Goal: Entertainment & Leisure: Consume media (video, audio)

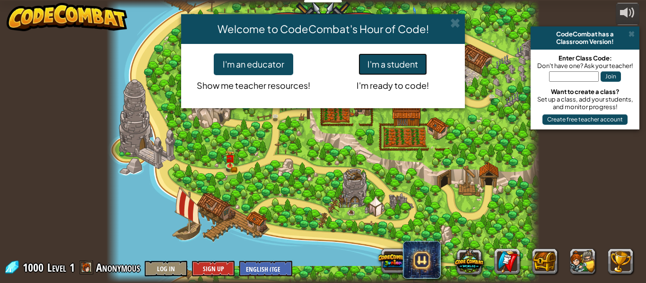
click at [411, 64] on button "I'm a student" at bounding box center [393, 64] width 69 height 22
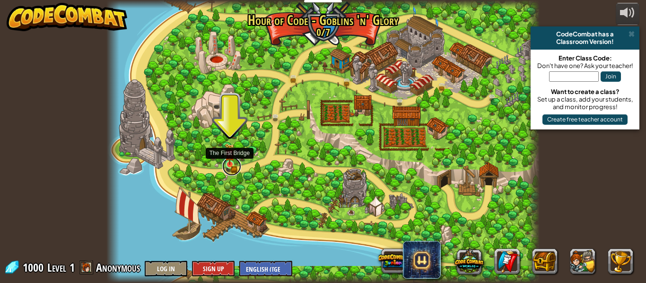
click at [231, 169] on link at bounding box center [231, 166] width 19 height 19
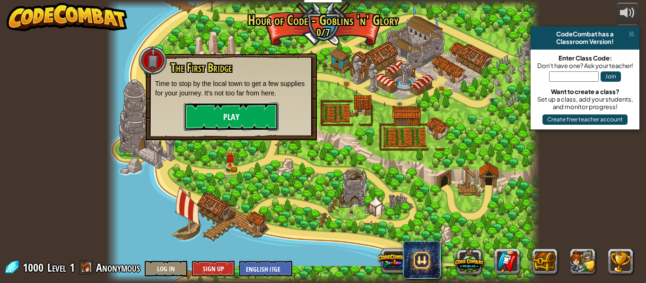
click at [229, 123] on button "Play" at bounding box center [231, 117] width 95 height 28
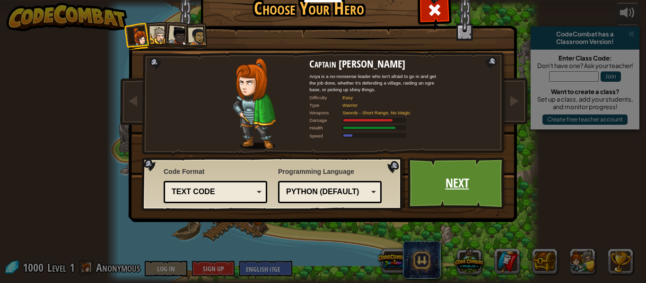
click at [439, 187] on link "Next" at bounding box center [457, 184] width 99 height 52
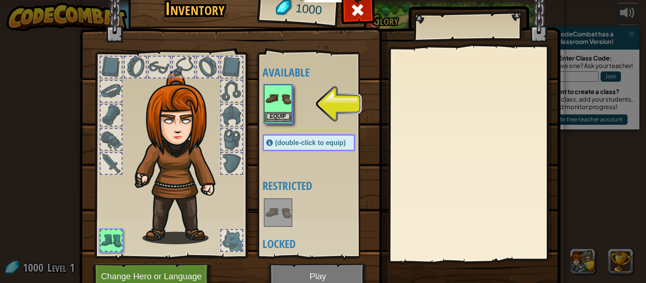
click at [276, 97] on img at bounding box center [278, 99] width 26 height 26
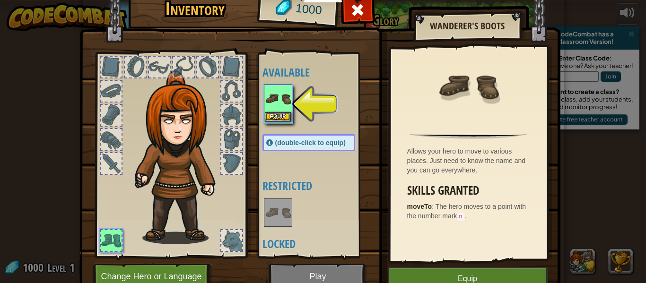
click at [273, 105] on img at bounding box center [278, 99] width 26 height 26
click at [273, 122] on div "Equip" at bounding box center [278, 104] width 28 height 39
click at [273, 107] on img at bounding box center [278, 99] width 26 height 26
click at [110, 88] on div at bounding box center [111, 91] width 21 height 21
click at [109, 169] on div at bounding box center [111, 163] width 21 height 21
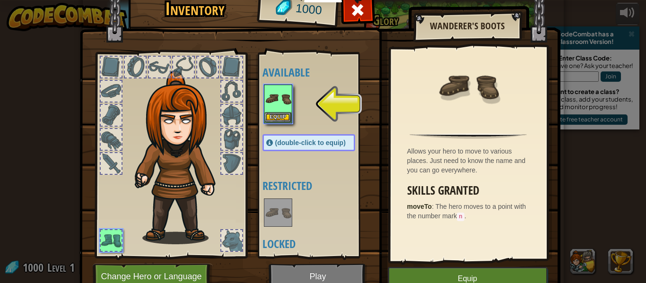
click at [115, 253] on div at bounding box center [171, 152] width 156 height 213
click at [112, 241] on div at bounding box center [111, 240] width 21 height 21
click at [284, 110] on img at bounding box center [278, 99] width 26 height 26
click at [284, 112] on button "Equip" at bounding box center [278, 117] width 26 height 10
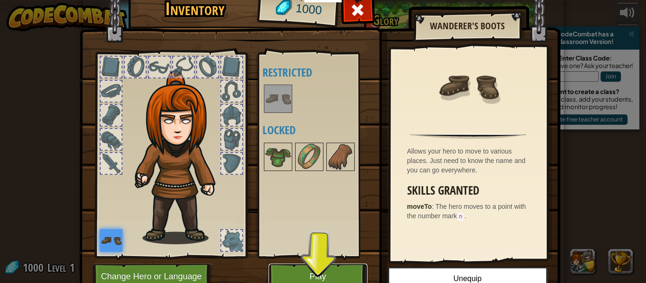
click at [311, 272] on button "Play" at bounding box center [318, 277] width 99 height 26
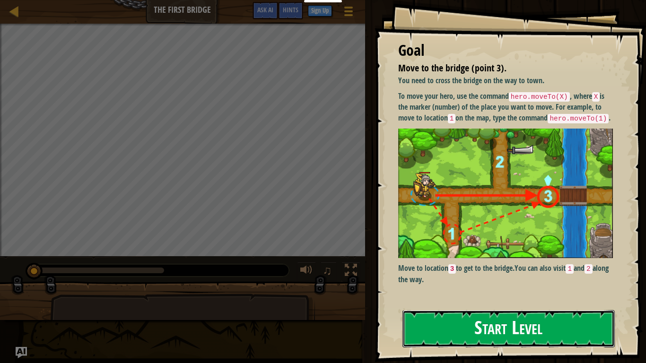
click at [446, 283] on button "Start Level" at bounding box center [509, 328] width 212 height 37
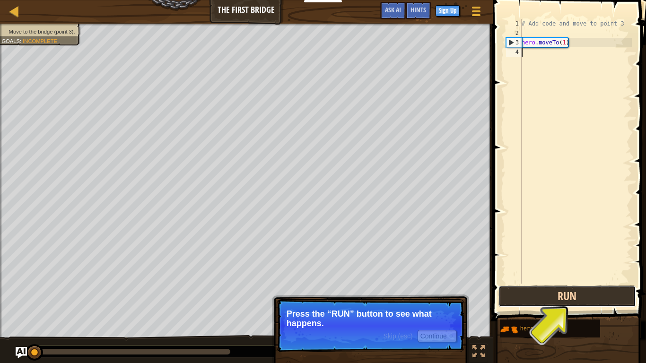
click at [583, 283] on button "Run" at bounding box center [568, 297] width 138 height 22
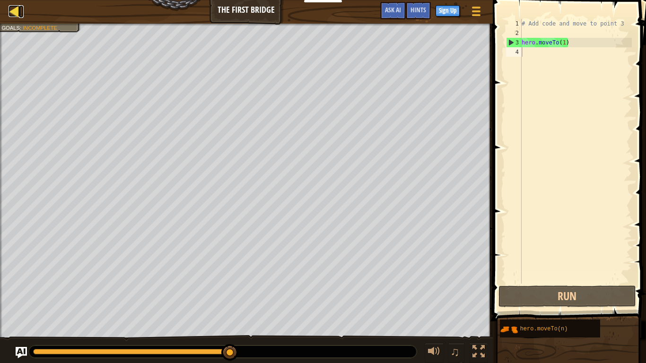
click at [14, 15] on div at bounding box center [15, 11] width 12 height 12
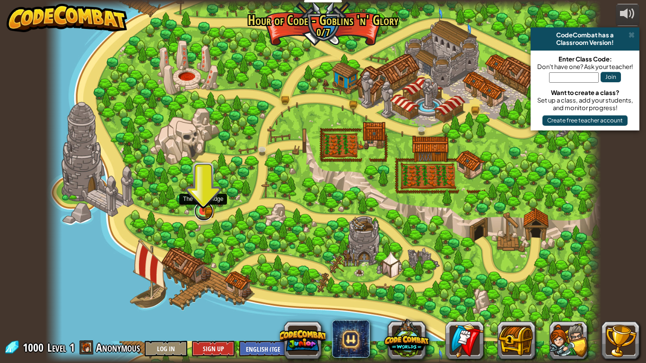
click at [204, 212] on link at bounding box center [203, 211] width 19 height 19
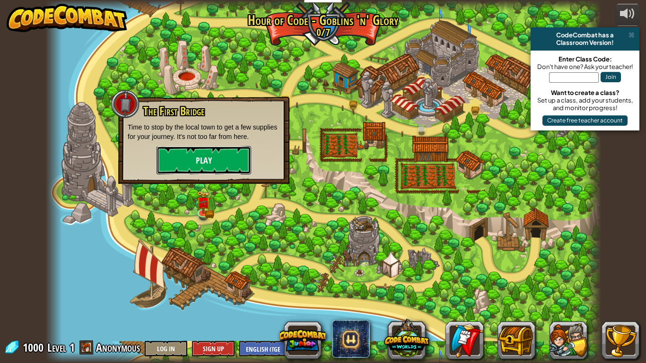
click at [198, 160] on button "Play" at bounding box center [204, 160] width 95 height 28
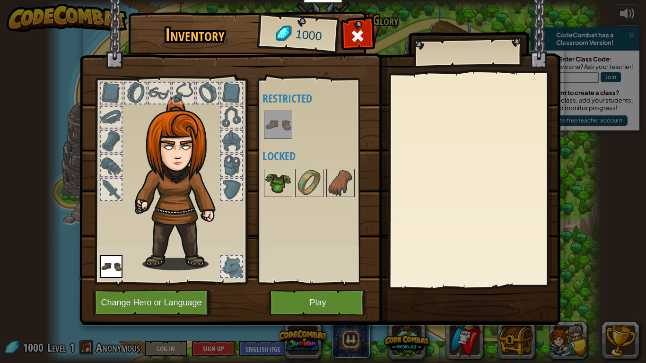
click at [281, 190] on img at bounding box center [278, 183] width 26 height 26
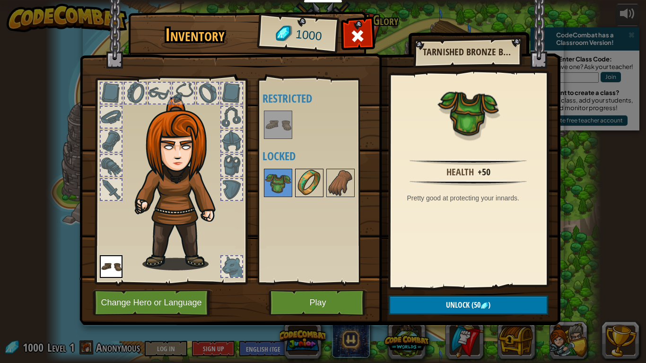
click at [305, 189] on img at bounding box center [309, 183] width 26 height 26
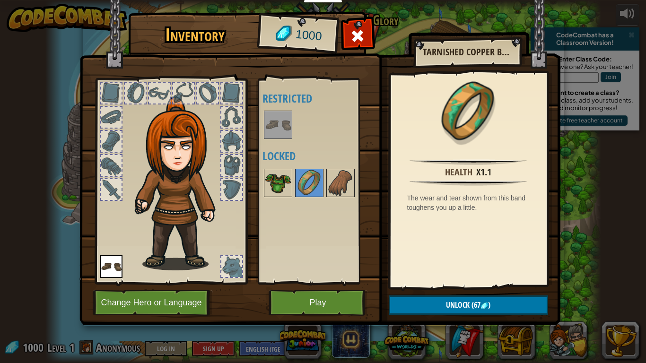
click at [283, 188] on img at bounding box center [278, 183] width 26 height 26
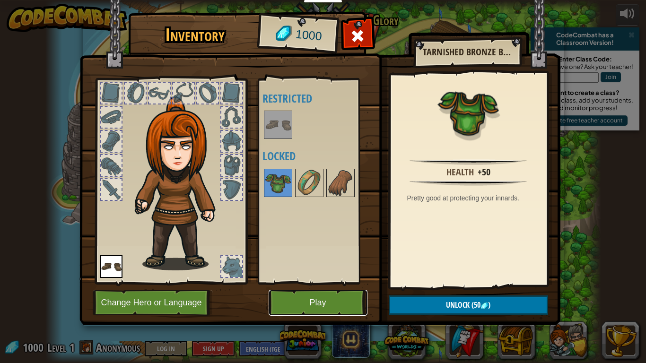
click at [319, 283] on button "Play" at bounding box center [318, 303] width 99 height 26
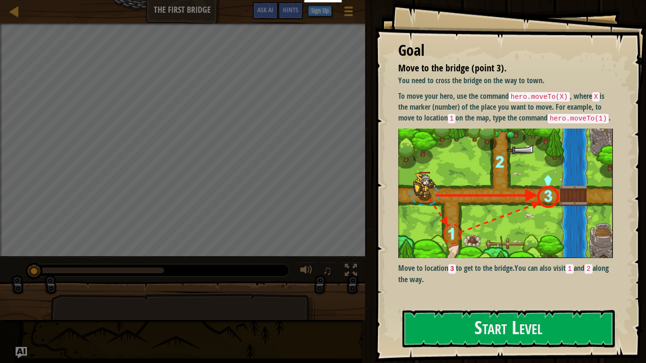
click at [443, 160] on img at bounding box center [505, 194] width 215 height 130
click at [426, 283] on button "Start Level" at bounding box center [509, 328] width 212 height 37
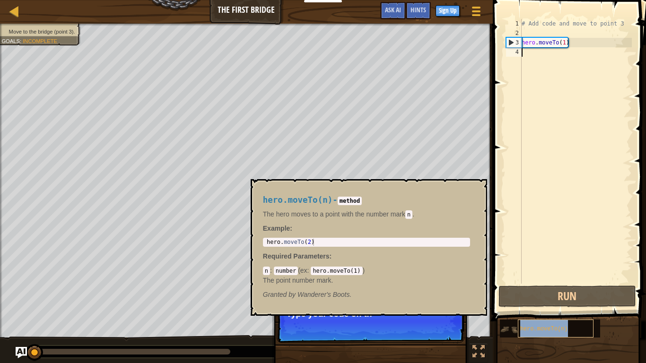
click at [540, 283] on span "hero.moveTo(n)" at bounding box center [544, 329] width 48 height 7
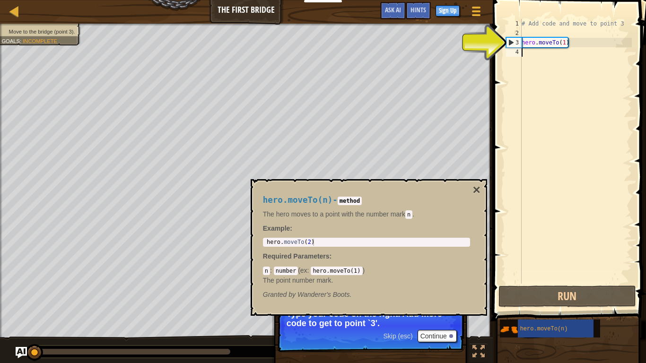
click at [561, 50] on div "# Add code and move to point 3 hero . moveTo ( 1 )" at bounding box center [576, 161] width 112 height 284
click at [512, 39] on div "3" at bounding box center [514, 42] width 15 height 9
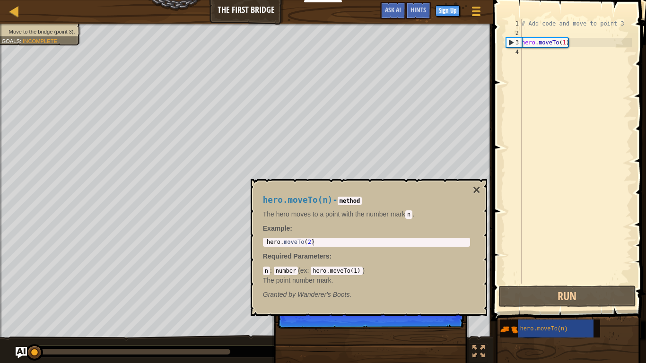
click at [515, 42] on div "3" at bounding box center [514, 42] width 15 height 9
type textarea "hero.moveTo(1)"
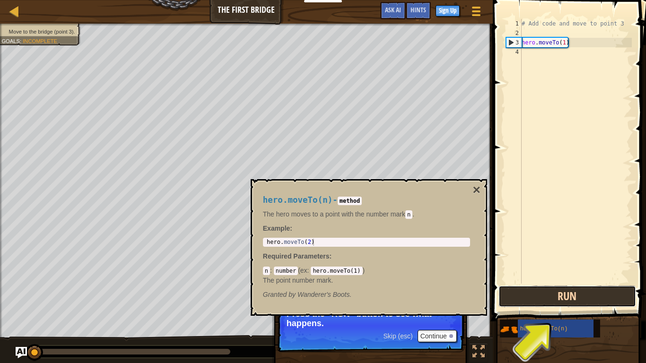
click at [569, 283] on button "Run" at bounding box center [568, 297] width 138 height 22
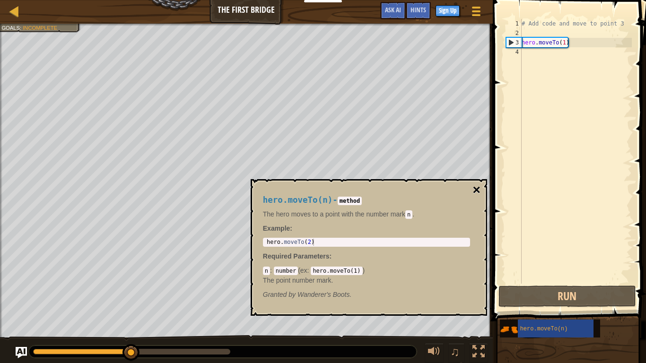
click at [474, 186] on button "×" at bounding box center [477, 190] width 8 height 13
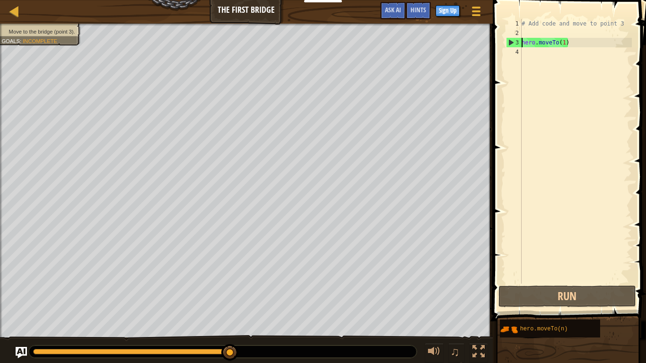
click at [252, 8] on div "Map The First Bridge Game Menu Done Sign Up Hints Ask AI" at bounding box center [246, 12] width 493 height 24
